Goal: Information Seeking & Learning: Learn about a topic

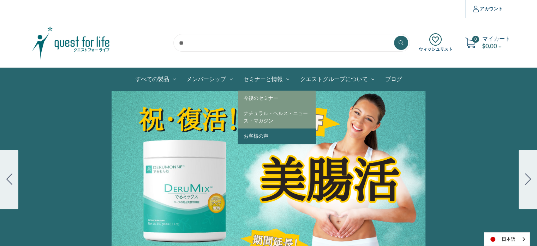
click at [242, 137] on link "お客様の声" at bounding box center [277, 135] width 78 height 15
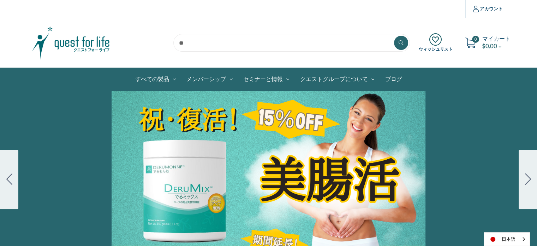
click at [193, 139] on div "Carousel Title Add a description for your carousel slide. You can use this to p…" at bounding box center [268, 179] width 537 height 177
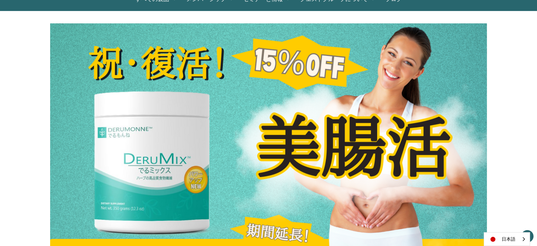
scroll to position [19, 0]
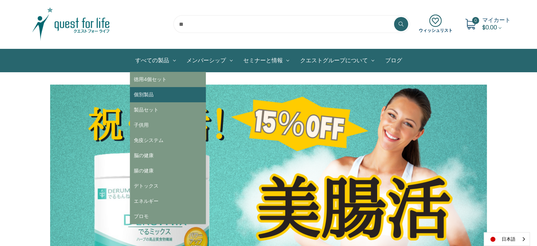
click at [148, 96] on link "個別製品" at bounding box center [168, 94] width 76 height 15
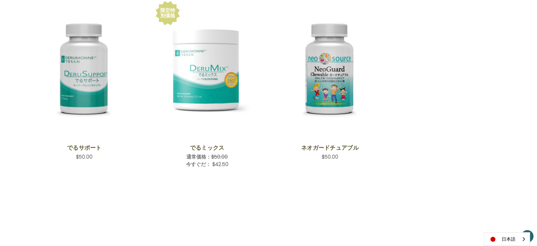
scroll to position [353, 0]
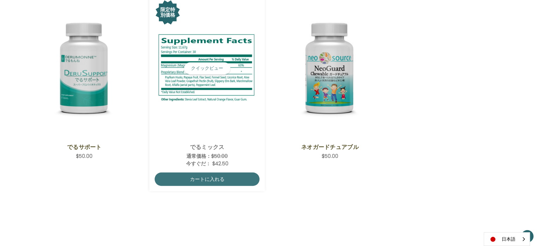
click at [212, 107] on span "DeruMix,Was:$50.00,\aNow:$42.50\a" at bounding box center [207, 68] width 105 height 138
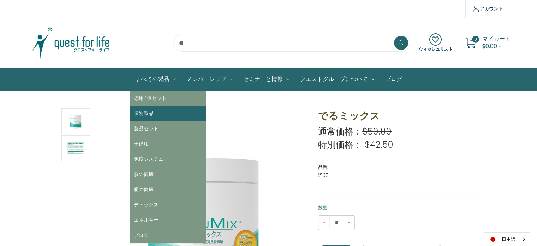
click at [155, 112] on link "個別製品" at bounding box center [168, 113] width 76 height 15
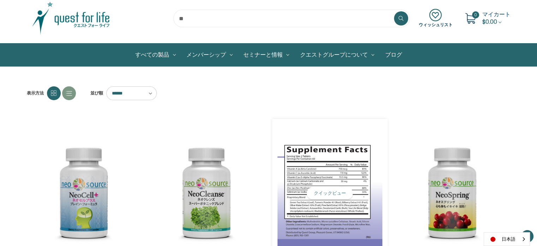
scroll to position [106, 0]
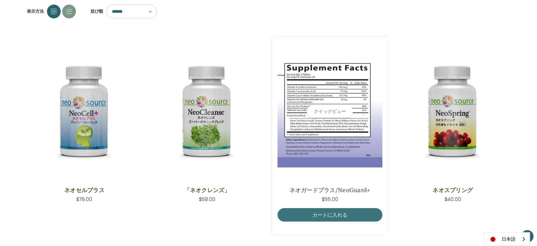
click at [312, 143] on img "NeoGuard Plus,$55.00\a" at bounding box center [330, 111] width 105 height 112
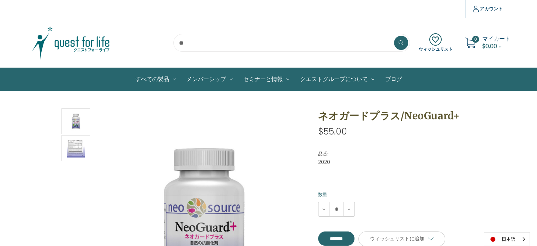
click at [92, 46] on img at bounding box center [71, 42] width 88 height 35
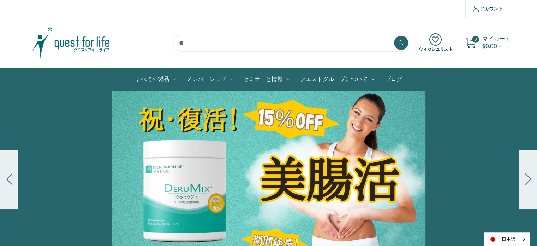
click at [184, 123] on div "Carousel Title Add a description for your carousel slide. You can use this to p…" at bounding box center [268, 179] width 537 height 177
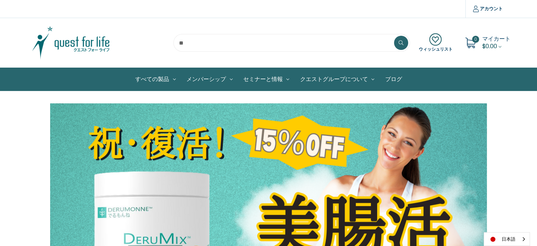
click at [91, 43] on img at bounding box center [71, 42] width 88 height 35
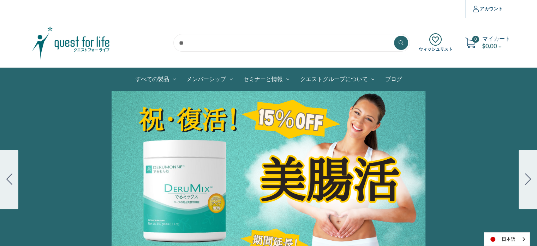
click at [527, 180] on icon "Go to slide 2" at bounding box center [528, 178] width 6 height 11
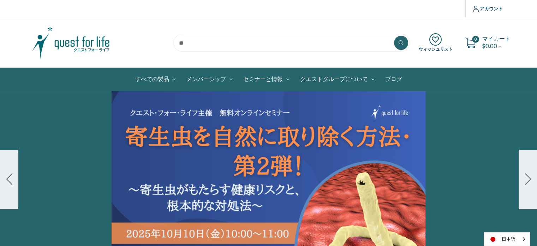
click at [266, 165] on div "Carousel Title Add a description for your carousel slide. You can use this to p…" at bounding box center [268, 179] width 537 height 177
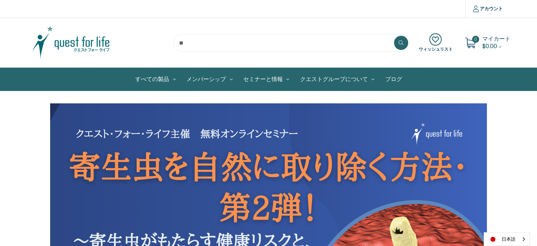
click at [95, 45] on img at bounding box center [71, 42] width 88 height 35
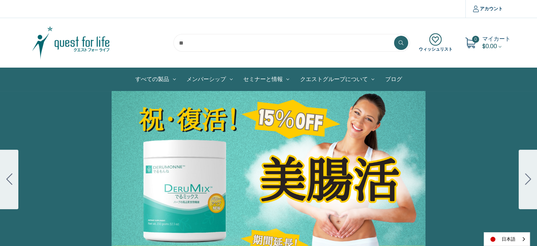
click at [133, 135] on div "Carousel Title Add a description for your carousel slide. You can use this to p…" at bounding box center [268, 179] width 537 height 177
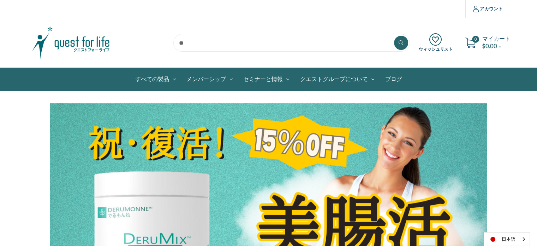
click at [82, 40] on img at bounding box center [71, 42] width 88 height 35
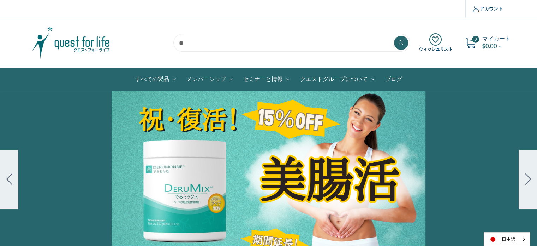
click at [524, 184] on button "Go to slide 2" at bounding box center [528, 178] width 18 height 59
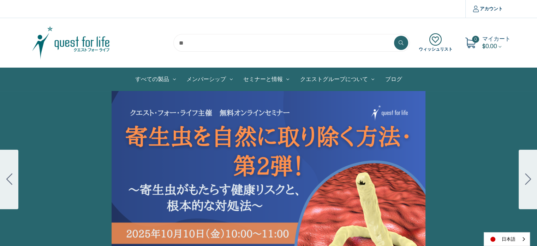
click at [270, 141] on div "Carousel Title Add a description for your carousel slide. You can use this to p…" at bounding box center [268, 179] width 537 height 177
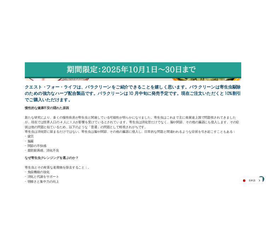
scroll to position [353, 0]
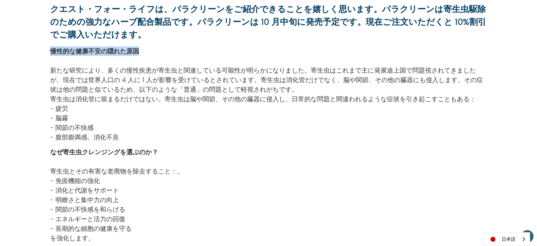
drag, startPoint x: 52, startPoint y: 51, endPoint x: 142, endPoint y: 51, distance: 90.4
click at [142, 51] on p "慢性的な健康不安の隠れた原因" at bounding box center [268, 51] width 437 height 10
copy strong "慢性的な健康不安の隠れた原因"
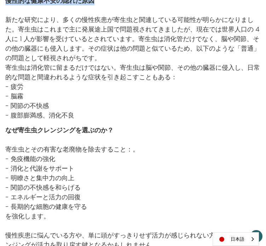
scroll to position [247, 0]
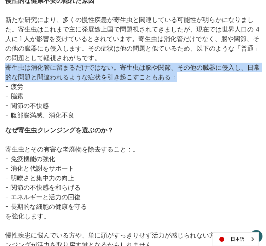
drag, startPoint x: 7, startPoint y: 67, endPoint x: 184, endPoint y: 76, distance: 176.9
click at [184, 76] on p "寄生虫は消化管に留まるだけではない。寄生虫は脳や関節、その他の臓器に侵入し、日常的な問題と間違われるような症状を引き起こすこともある：" at bounding box center [132, 72] width 255 height 19
copy p "寄生虫は消化管に留まるだけではない。寄生虫は脳や関節、その他の臓器に侵入し、日常的な問題と間違われるような症状を引き起こすこともある："
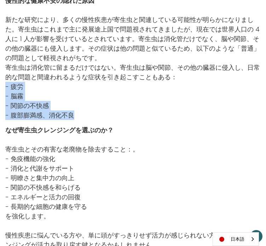
drag, startPoint x: 5, startPoint y: 85, endPoint x: 63, endPoint y: 115, distance: 65.6
click at [83, 116] on div "慢性的な健康不安の隠れた原因 新たな研究により、多くの慢性疾患が寄生虫と関連している可能性が明らかになりました。寄生虫はこれまで主に発展途上国で問題視されてき…" at bounding box center [132, 58] width 255 height 124
copy div "- 疲労 - 脳霧 - 関節の不快感 - 腹部膨満感、消化不良"
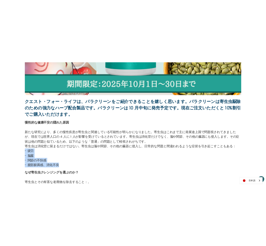
scroll to position [353, 0]
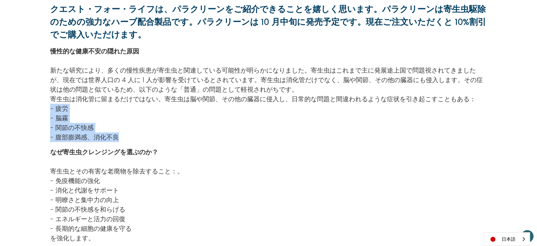
click at [163, 129] on p "- 関節の不快感" at bounding box center [268, 128] width 437 height 10
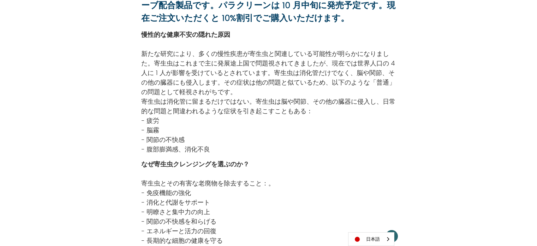
scroll to position [212, 0]
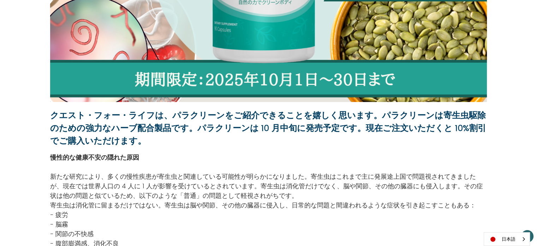
scroll to position [283, 0]
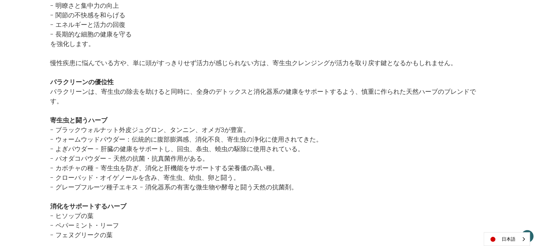
scroll to position [565, 0]
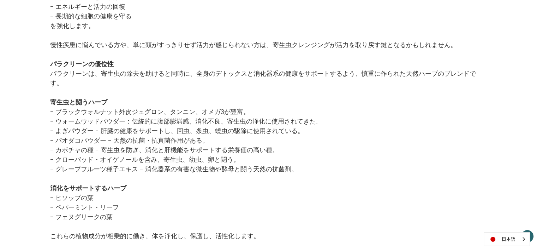
click at [34, 108] on div "クエスト・フォー・ライフは、パラクリーンをご紹介できることを嬉しく思います。パラクリーンは寄生虫駆除のための強力なハーブ配合製品です。パラクリーンは 10 月…" at bounding box center [268, 202] width 537 height 1329
click at [45, 96] on div "クエスト・フォー・ライフは、パラクリーンをご紹介できることを嬉しく思います。パラクリーンは寄生虫駆除のための強力なハーブ配合製品です。パラクリーンは 10 月…" at bounding box center [269, 202] width 448 height 1329
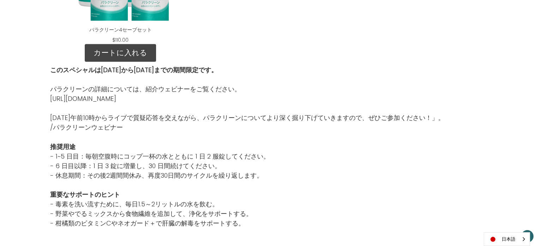
scroll to position [1201, 0]
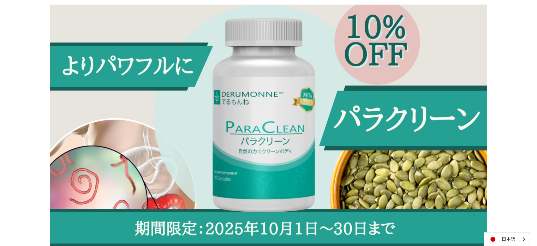
scroll to position [35, 0]
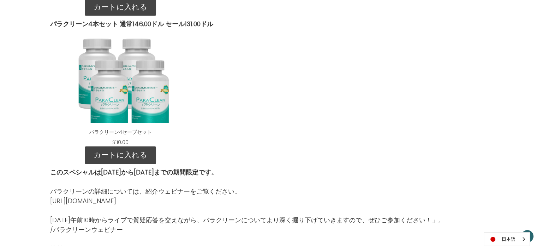
scroll to position [1201, 0]
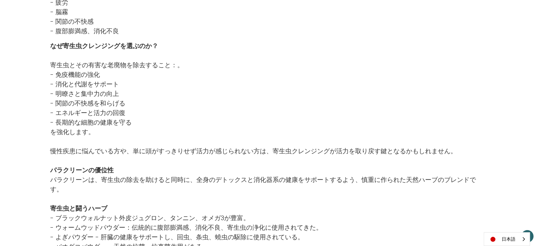
scroll to position [318, 0]
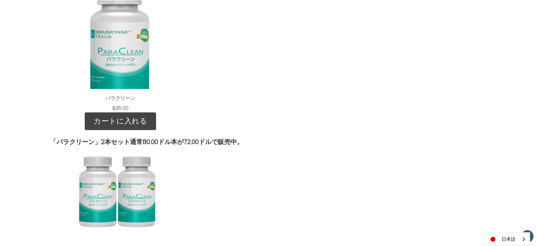
scroll to position [1060, 0]
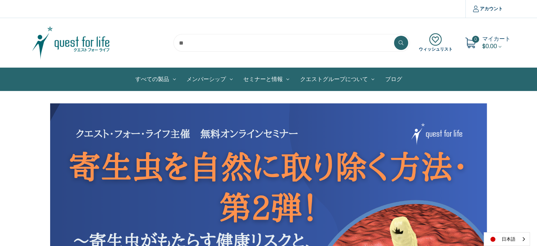
click at [72, 42] on img at bounding box center [71, 42] width 88 height 35
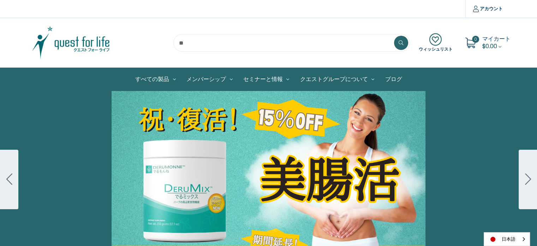
click at [264, 135] on div "Carousel Title Add a description for your carousel slide. You can use this to p…" at bounding box center [268, 179] width 537 height 177
